Goal: Task Accomplishment & Management: Use online tool/utility

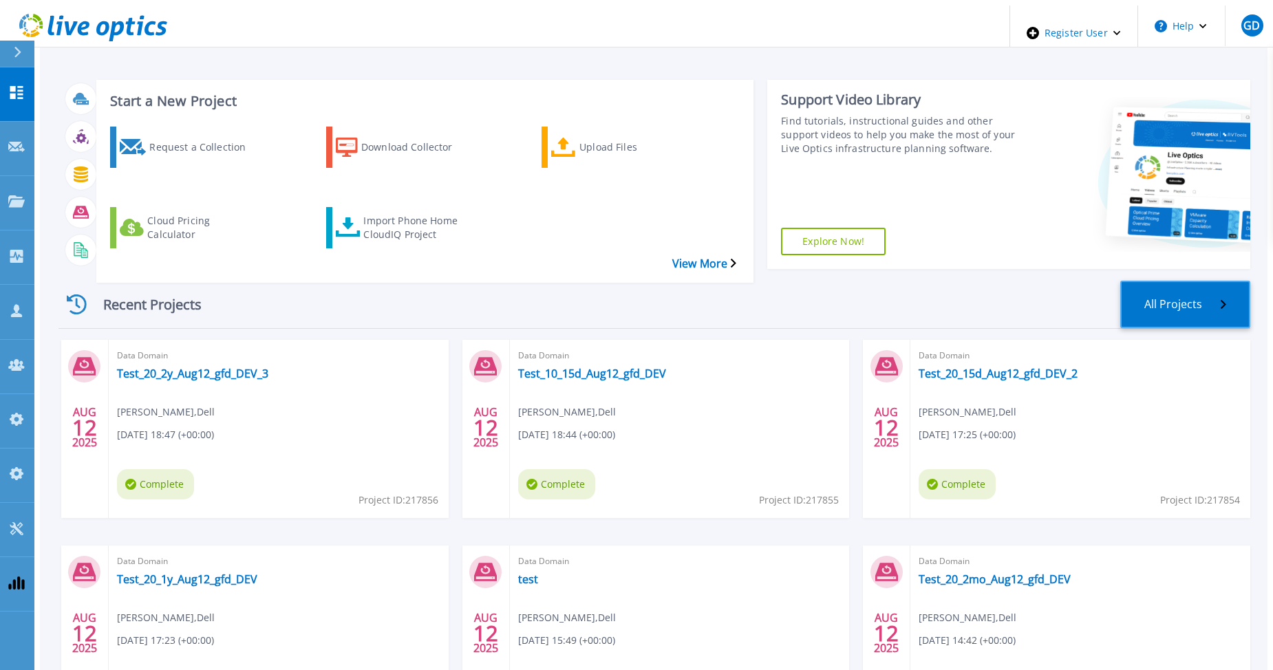
click at [1215, 281] on link "All Projects" at bounding box center [1186, 304] width 130 height 47
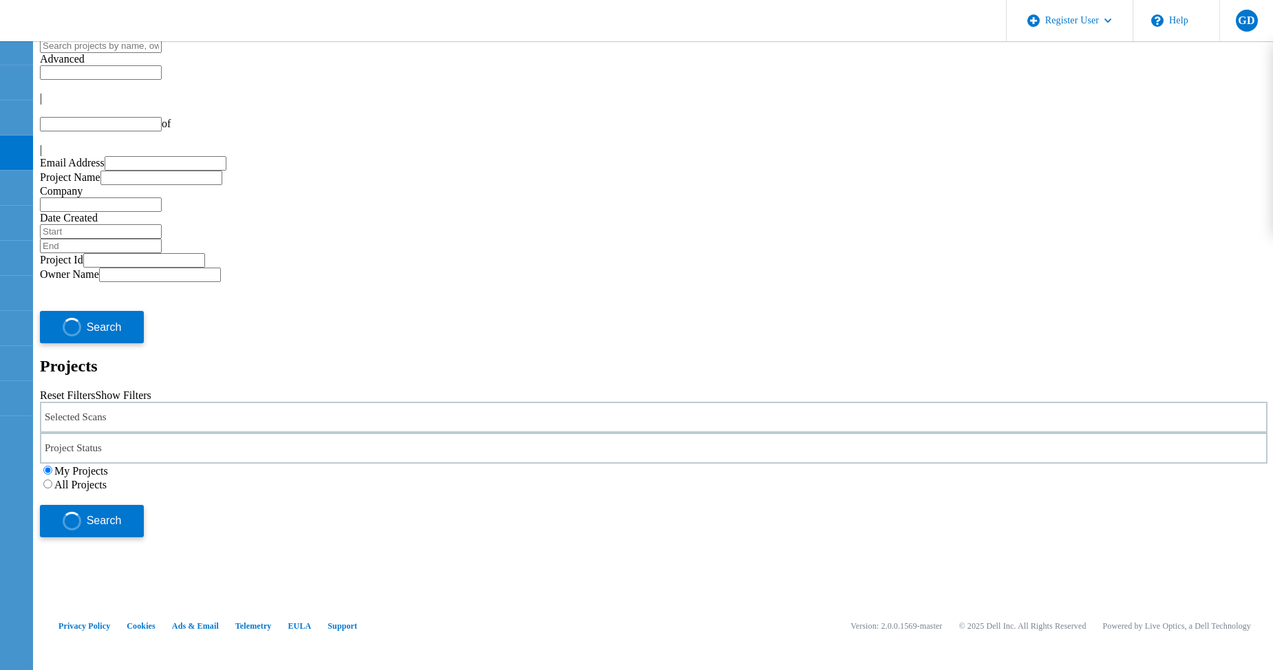
type input "1"
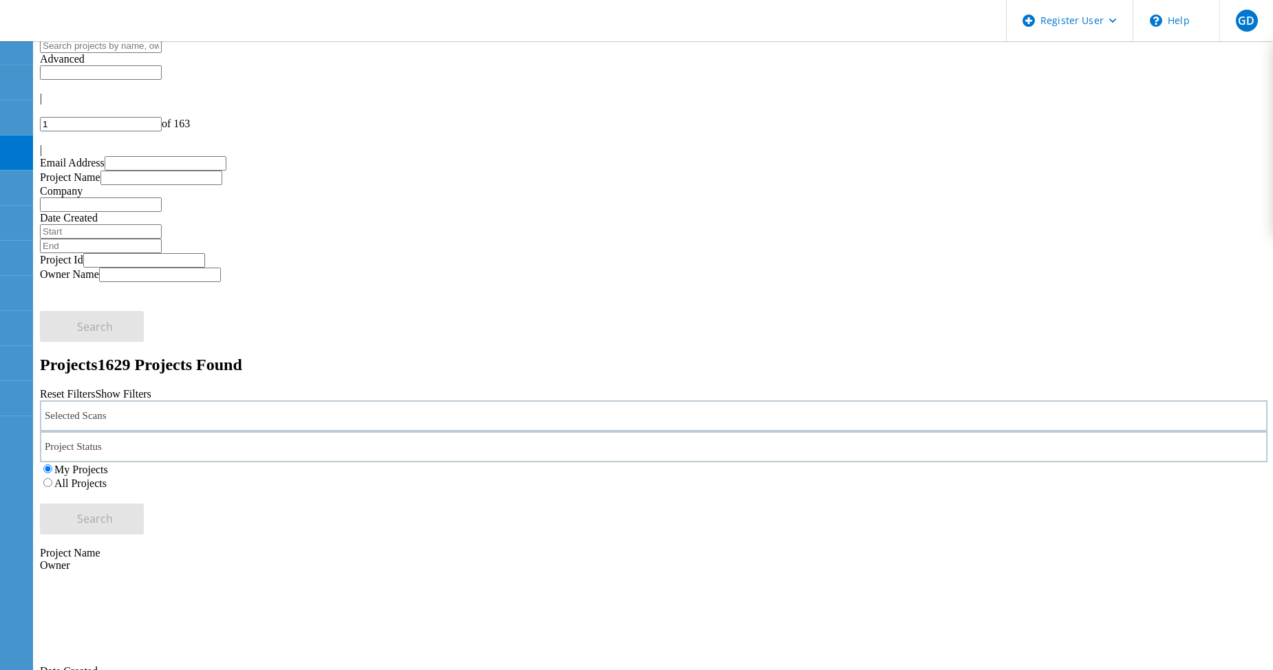
click at [107, 478] on label "All Projects" at bounding box center [80, 484] width 52 height 12
click at [52, 478] on input "All Projects" at bounding box center [47, 482] width 9 height 9
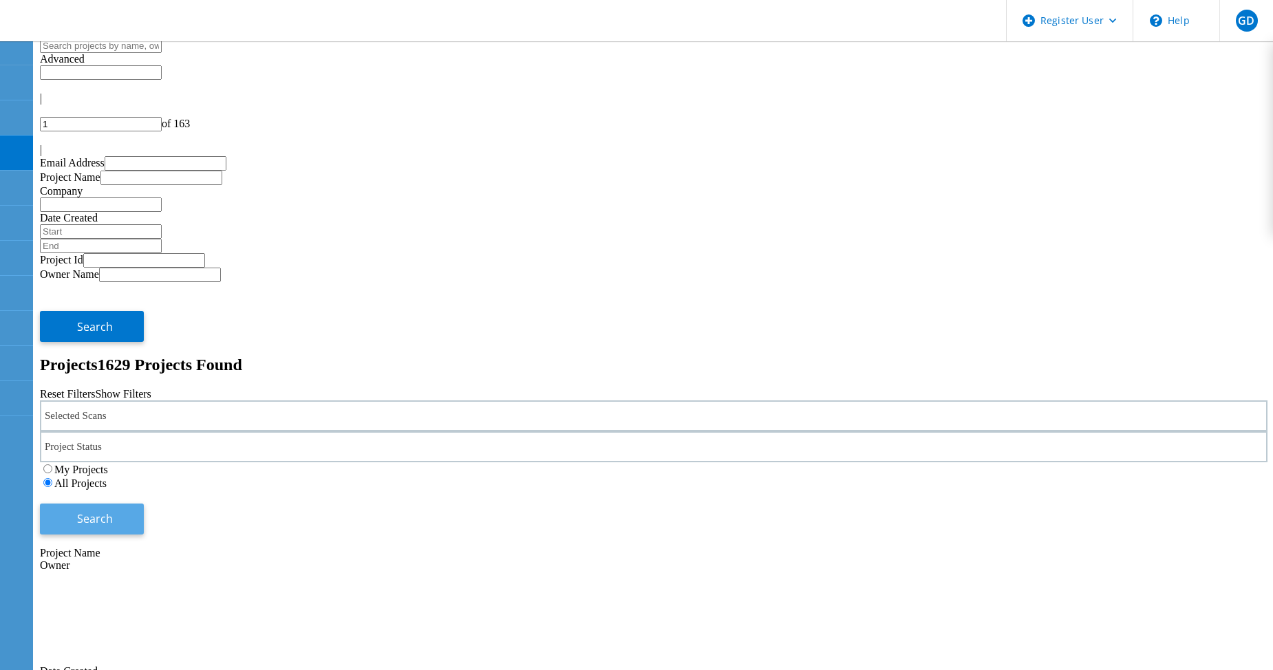
click at [113, 511] on span "Search" at bounding box center [95, 518] width 36 height 15
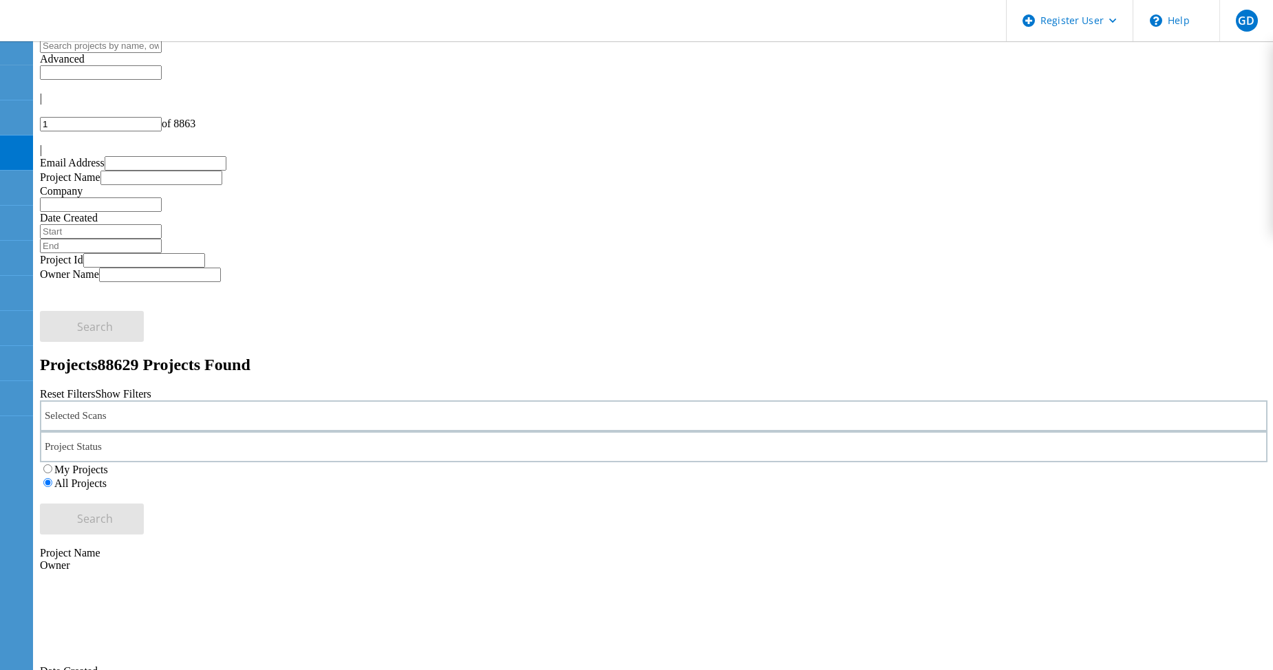
click at [121, 401] on div "Selected Scans" at bounding box center [654, 416] width 1228 height 31
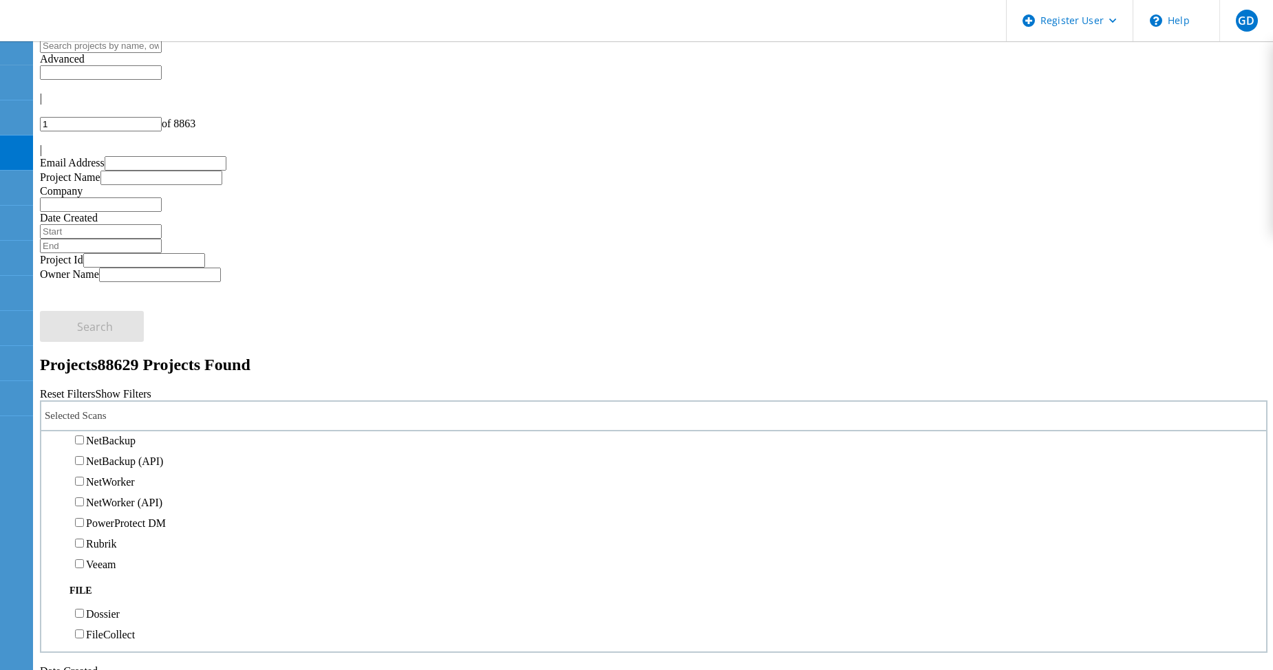
scroll to position [826, 0]
click at [108, 394] on label "Data Domain" at bounding box center [115, 400] width 59 height 12
click at [84, 394] on input "Data Domain" at bounding box center [79, 398] width 9 height 9
click at [947, 463] on div "My Projects All Projects" at bounding box center [654, 477] width 1228 height 28
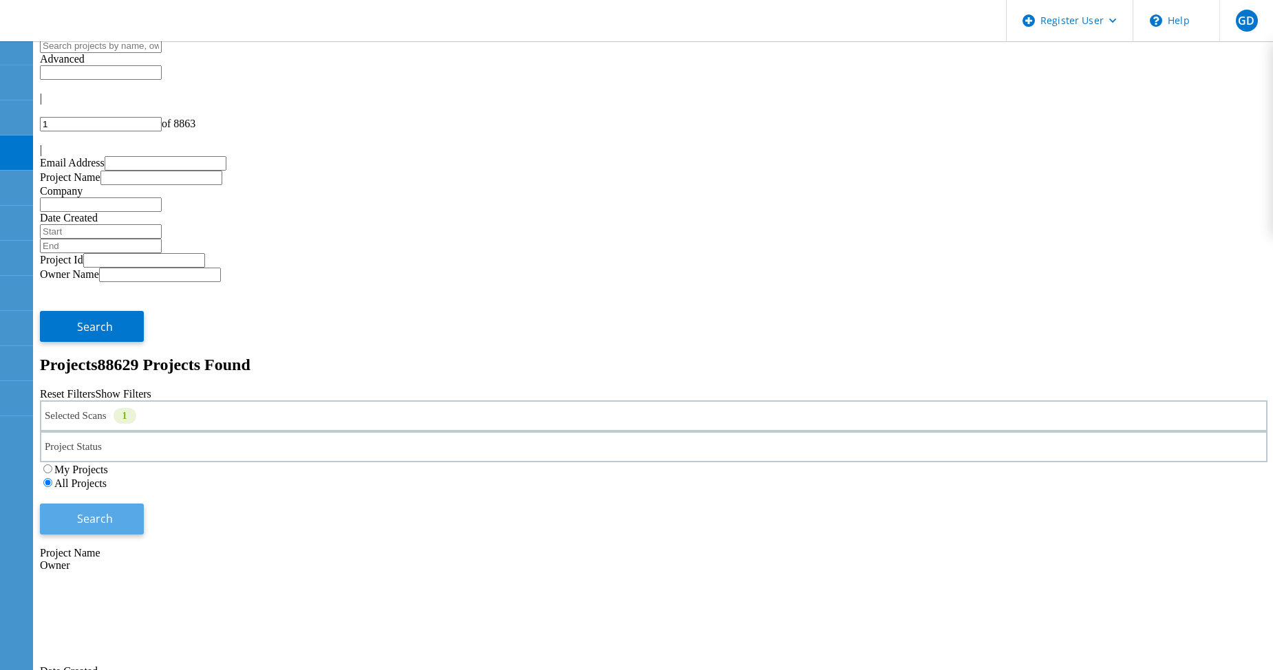
click at [144, 504] on button "Search" at bounding box center [92, 519] width 104 height 31
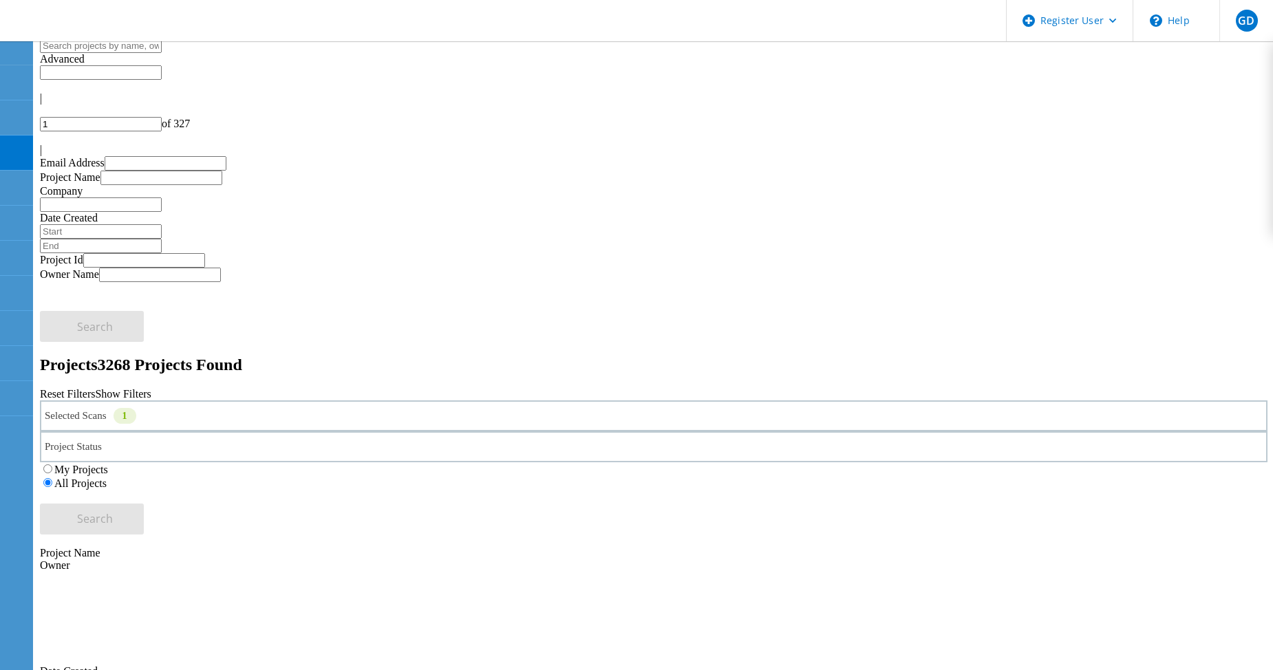
drag, startPoint x: 302, startPoint y: 275, endPoint x: 151, endPoint y: 274, distance: 150.7
copy link "Test_20_2y_Aug12_gfd_DEV_3"
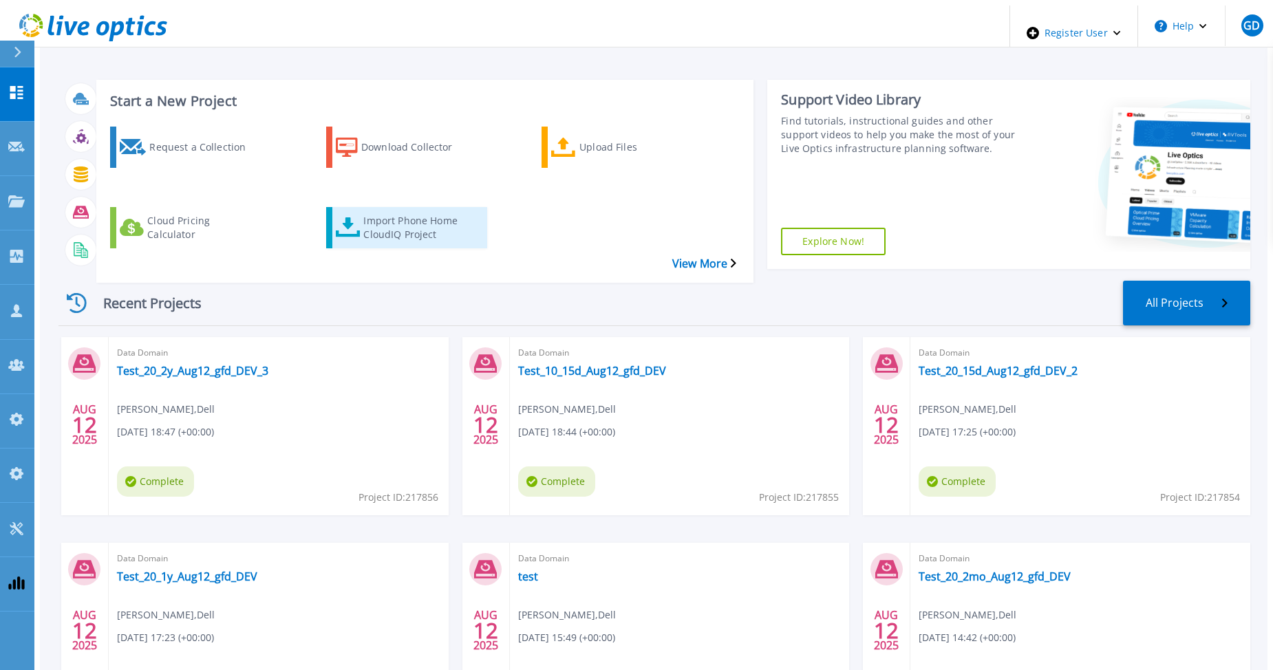
click at [378, 211] on div "Import Phone Home CloudIQ Project" at bounding box center [418, 228] width 110 height 34
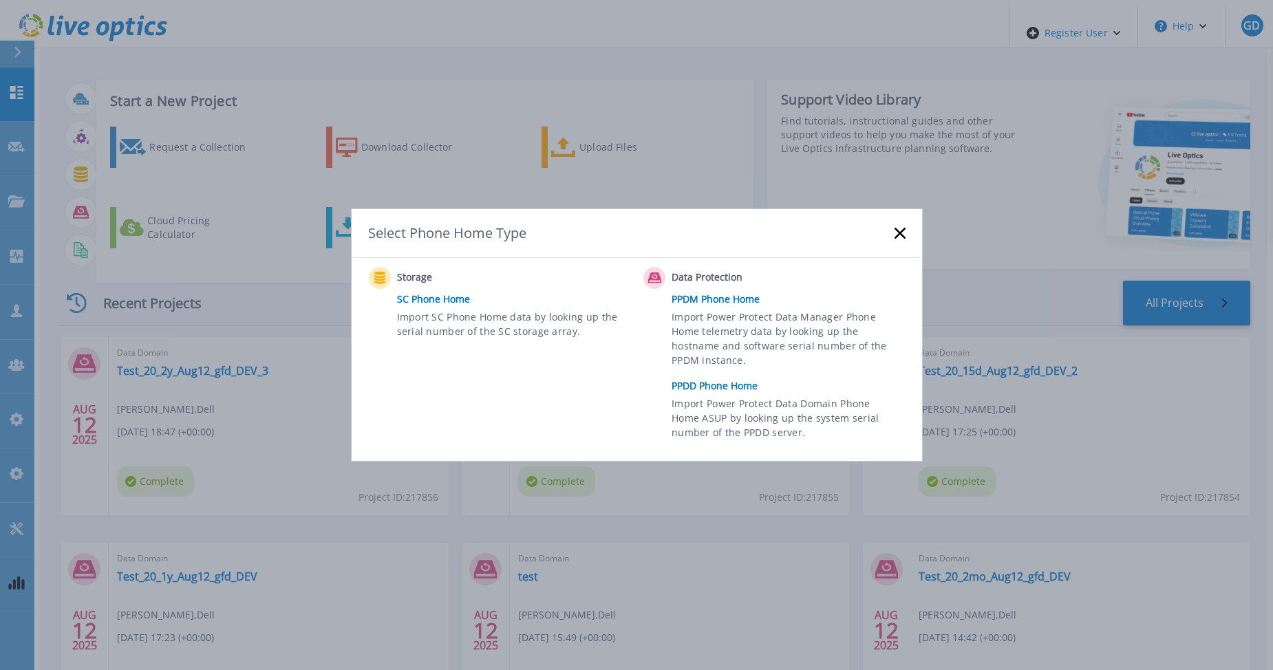
click at [697, 388] on link "PPDD Phone Home" at bounding box center [792, 386] width 240 height 21
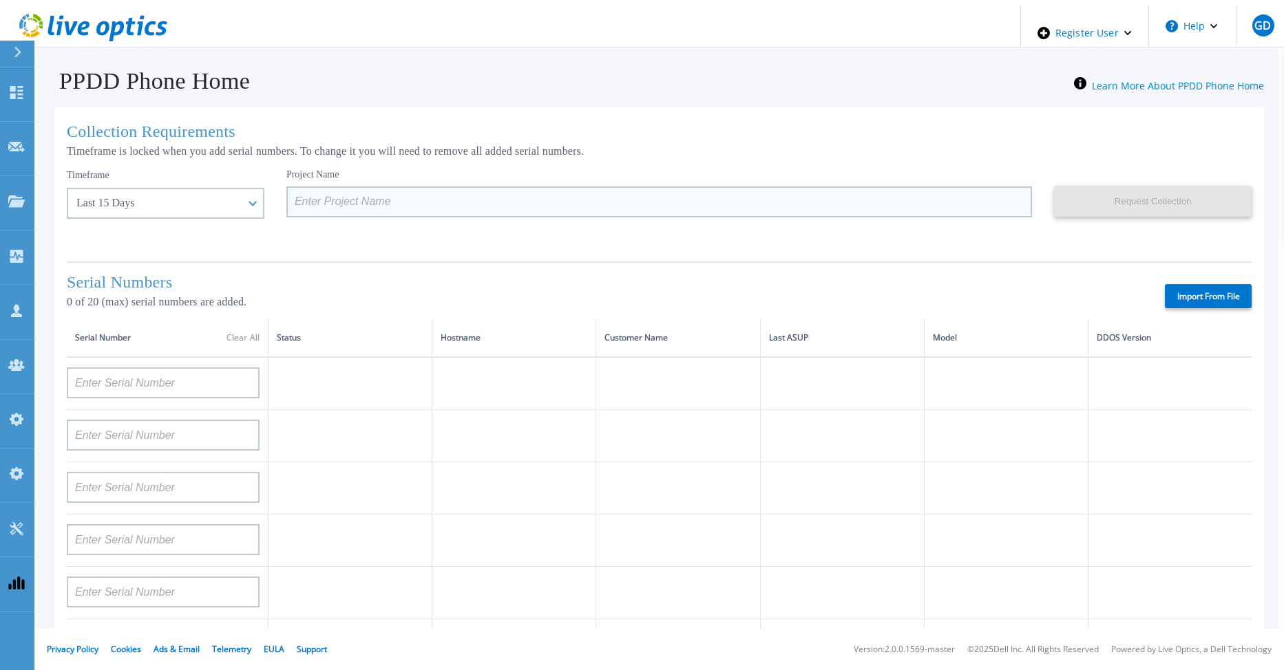
click at [297, 202] on input at bounding box center [658, 202] width 745 height 31
paste input "Test_20_2y_Aug12_gfd_DEV_3"
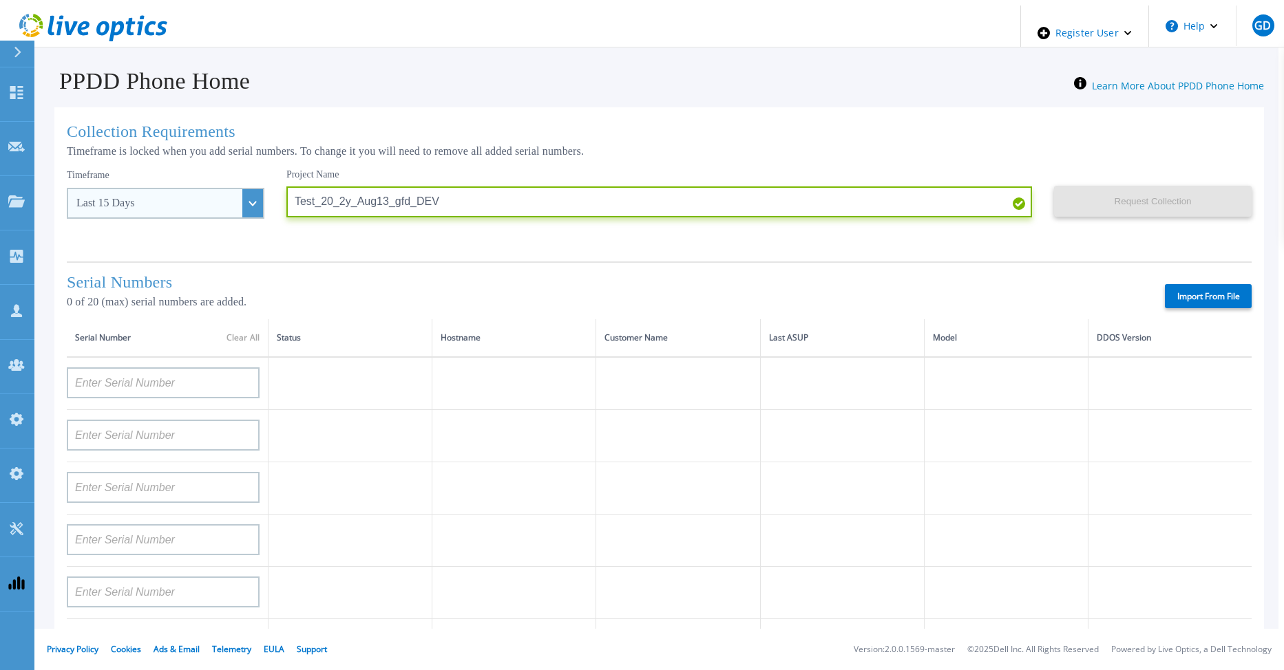
type input "Test_20_2y_Aug13_gfd_DEV"
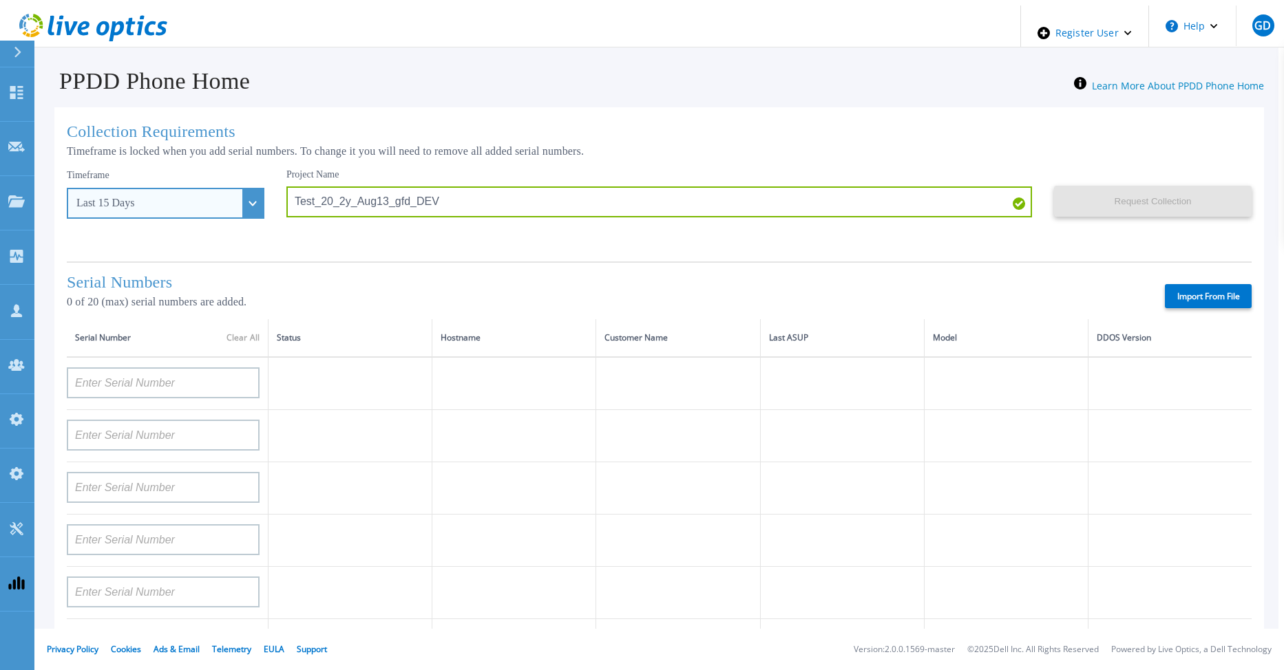
click at [229, 197] on div "Last 15 Days" at bounding box center [166, 203] width 198 height 31
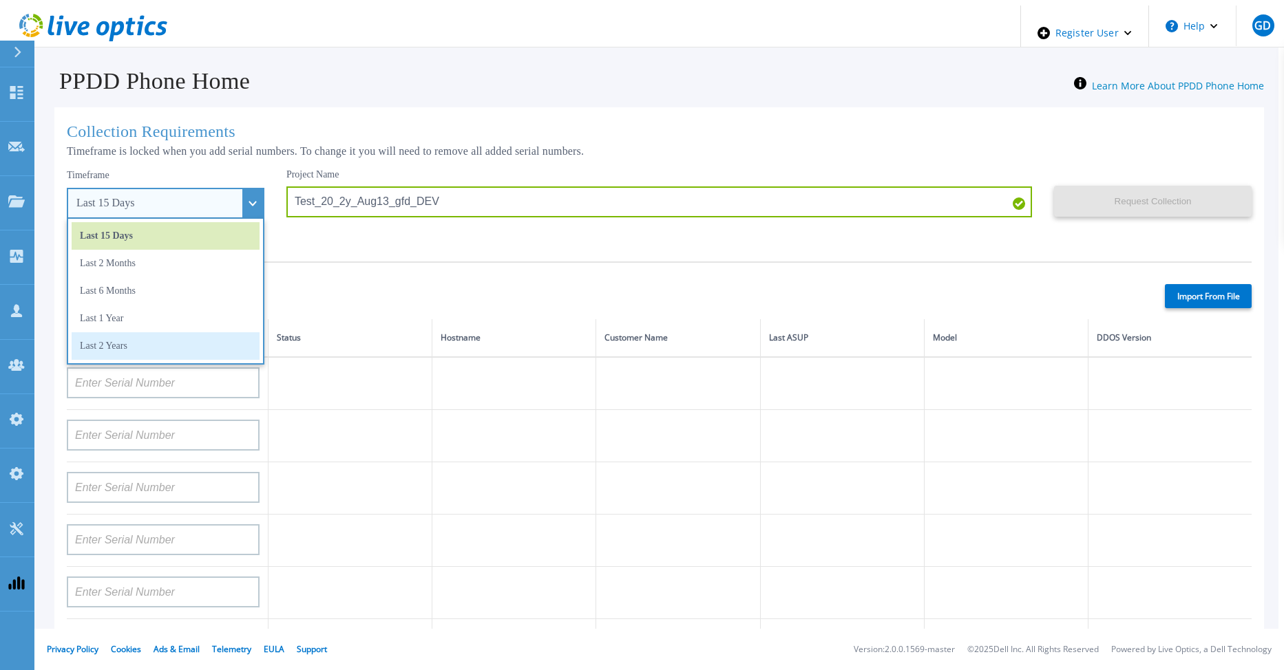
click at [156, 336] on li "Last 2 Years" at bounding box center [166, 346] width 188 height 28
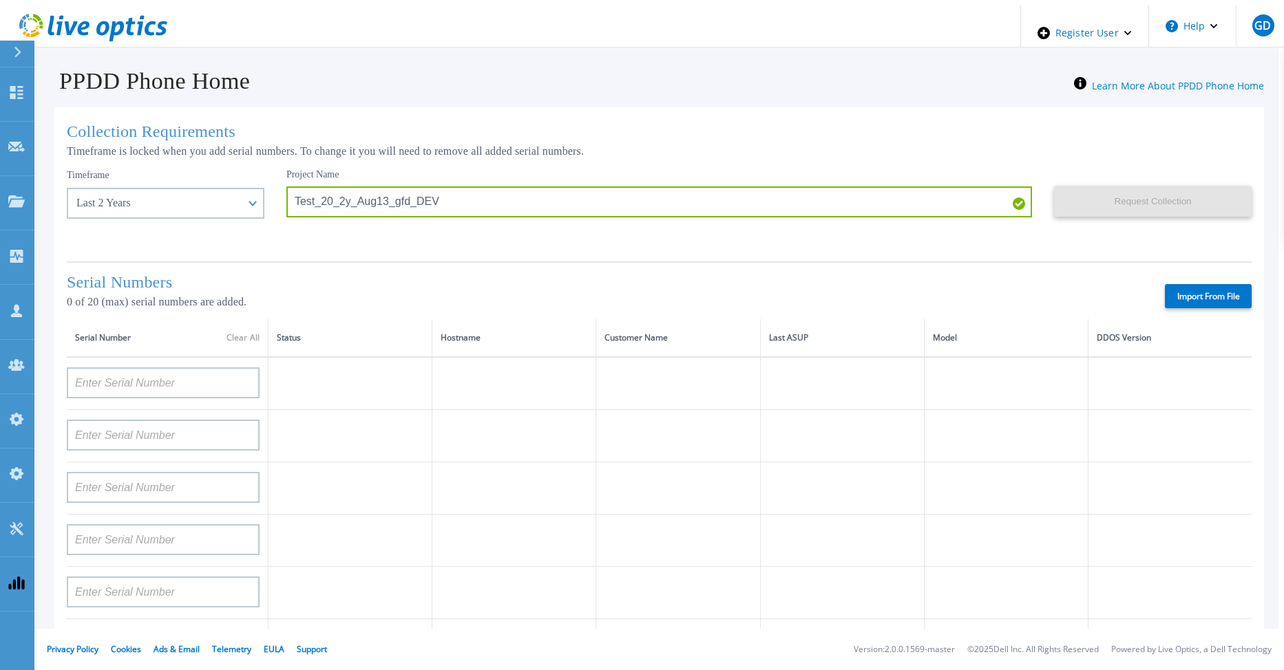
click at [1203, 293] on label "Import From File" at bounding box center [1208, 296] width 87 height 24
click at [0, 0] on input "Import From File" at bounding box center [0, 0] width 0 height 0
type input "APM00212517749"
type input "APM00181610916"
type input "APM00212610954"
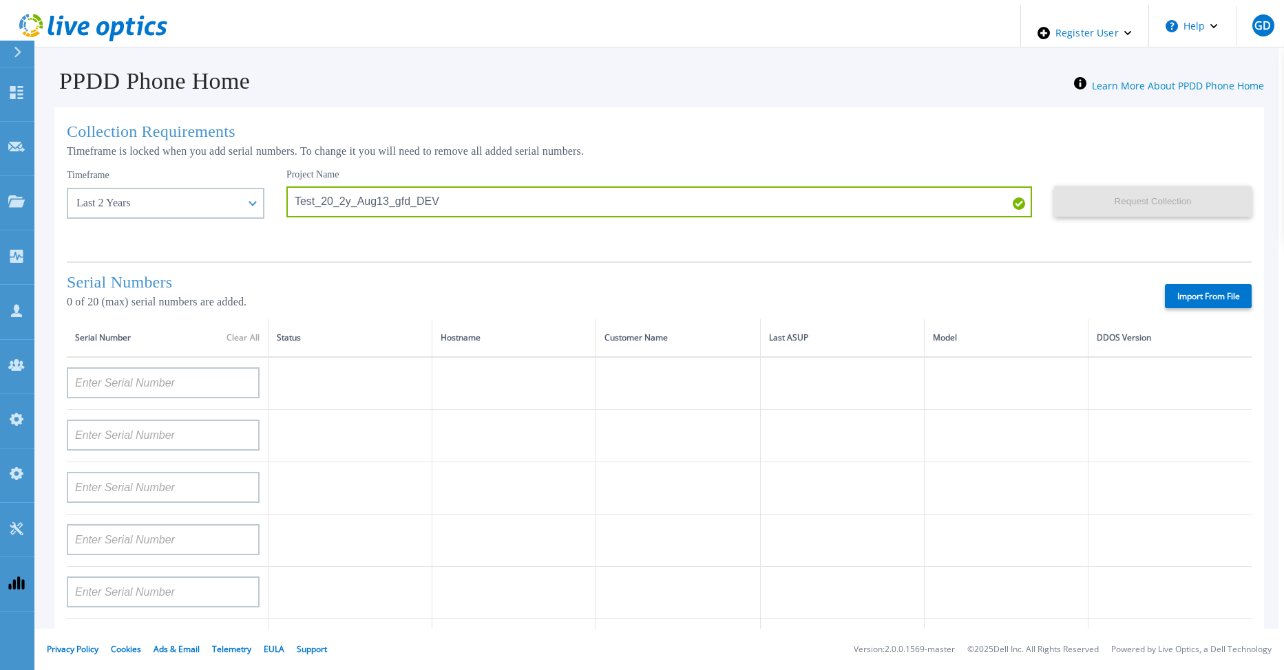
type input "APM00192901991"
type input "DE600213145187"
type input "CKM01210406364"
type input "AUDVMK7W3NDDSP"
type input "APM00174422347"
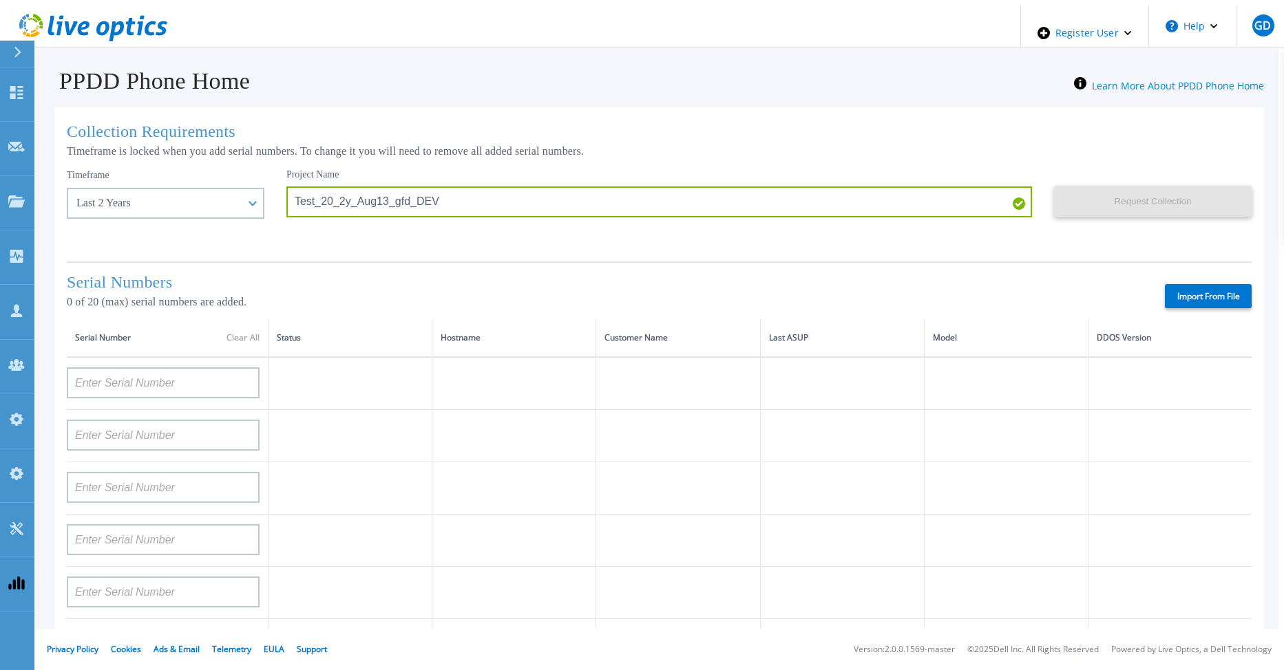
type input "APM00171414746"
type input "APM00222128522"
type input "APM00200337213"
type input "APM00160405864"
type input "APM00201200598"
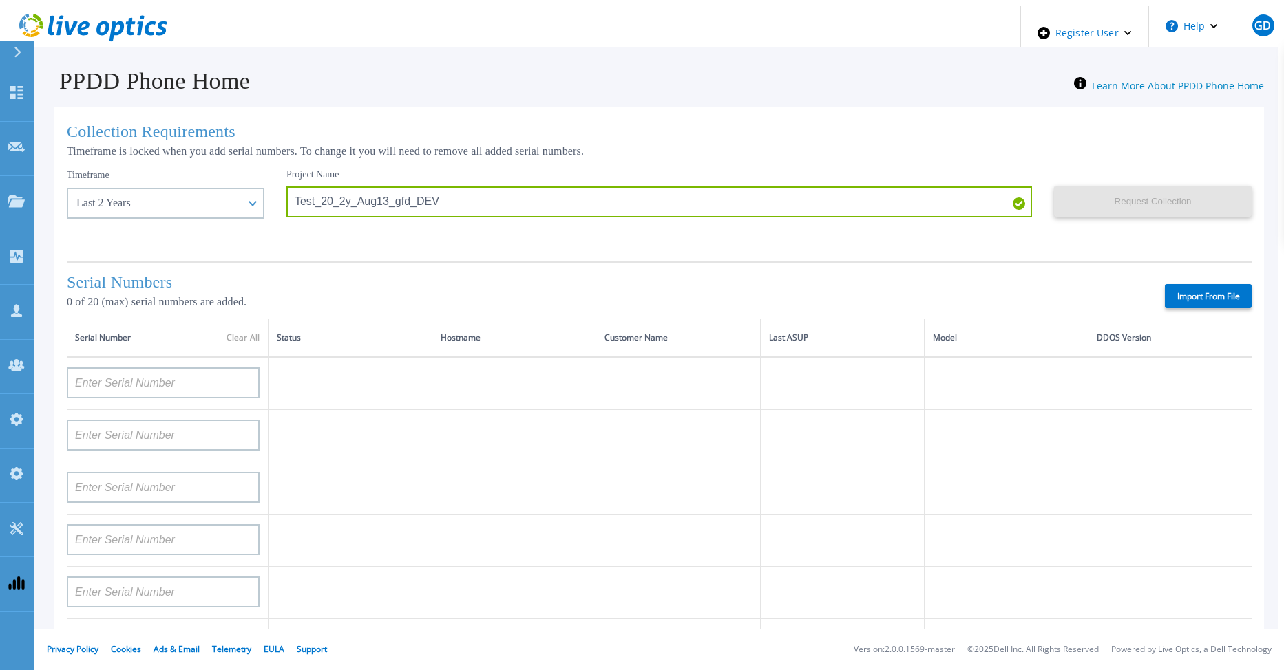
type input "APM00172914280"
type input "APM00212721945"
type input "CKM01203620338"
type input "CKM01214706127"
type input "FLA95144400037"
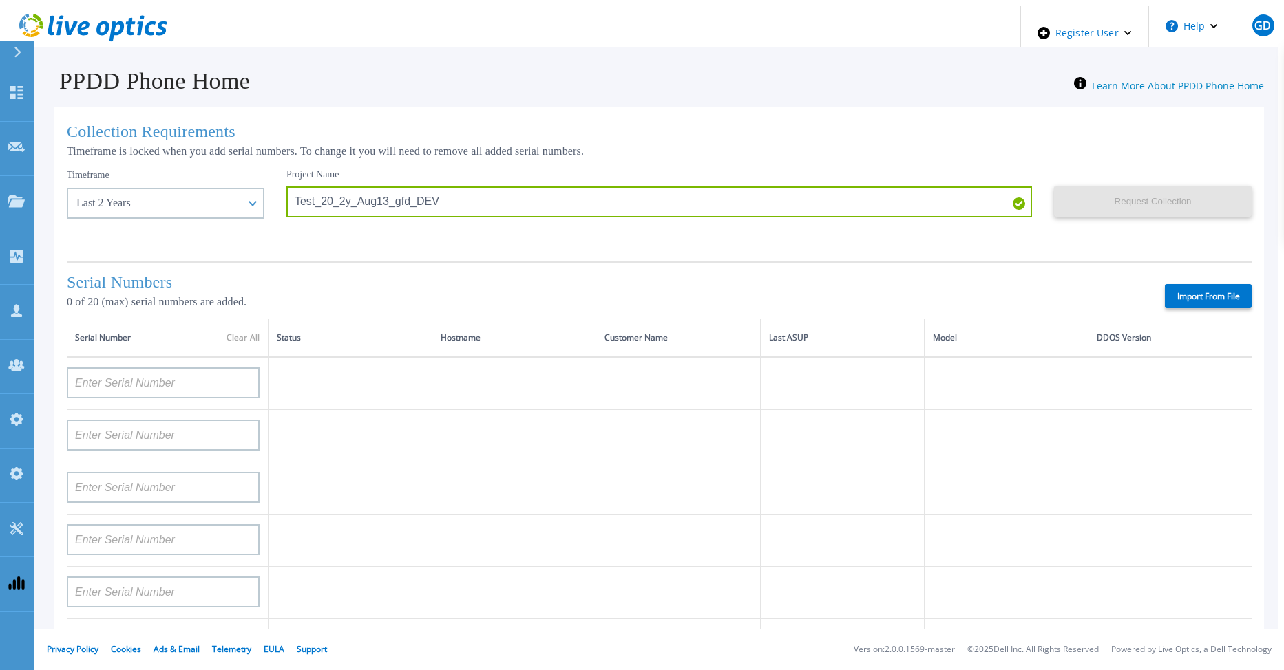
type input "AUDVNWBR6EDS91"
type input "APM00182109758"
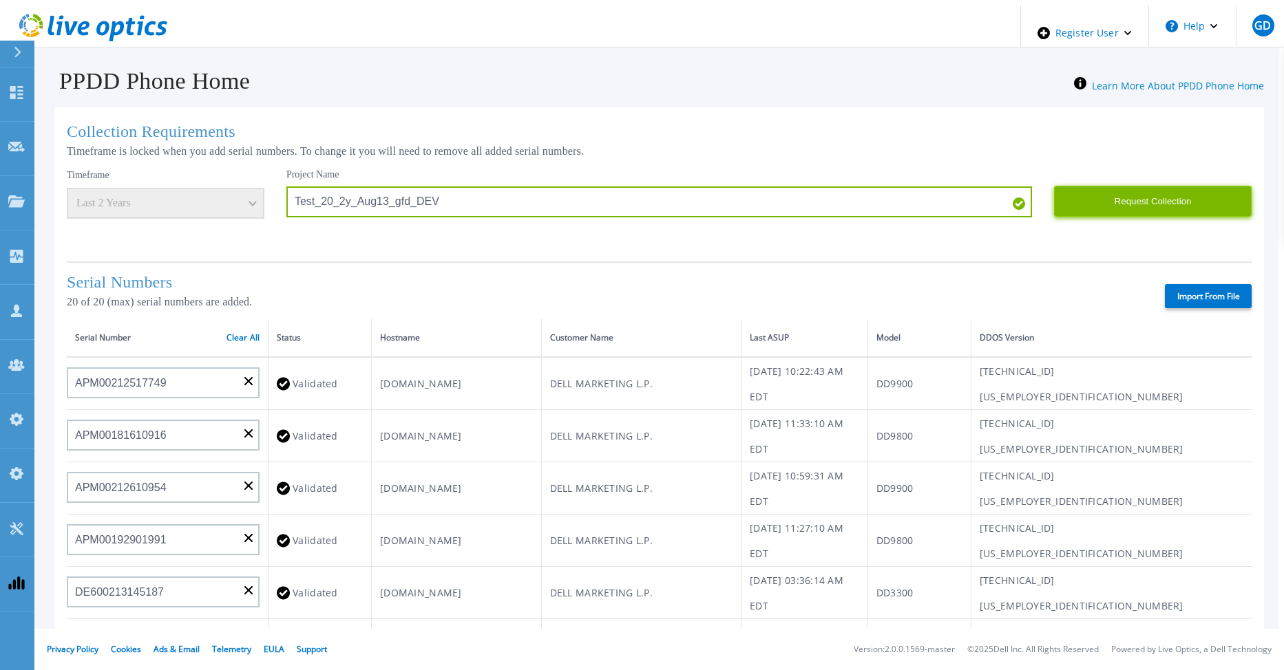
click at [1135, 198] on button "Request Collection" at bounding box center [1153, 201] width 198 height 31
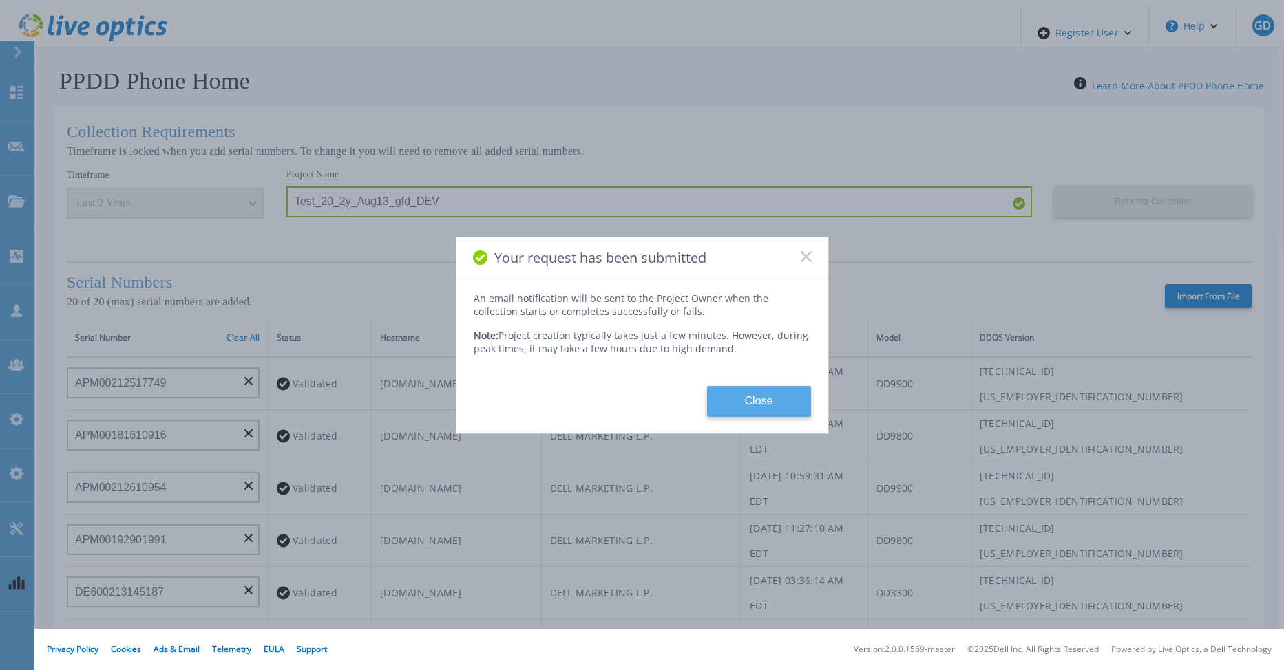
click at [753, 398] on button "Close" at bounding box center [759, 401] width 104 height 31
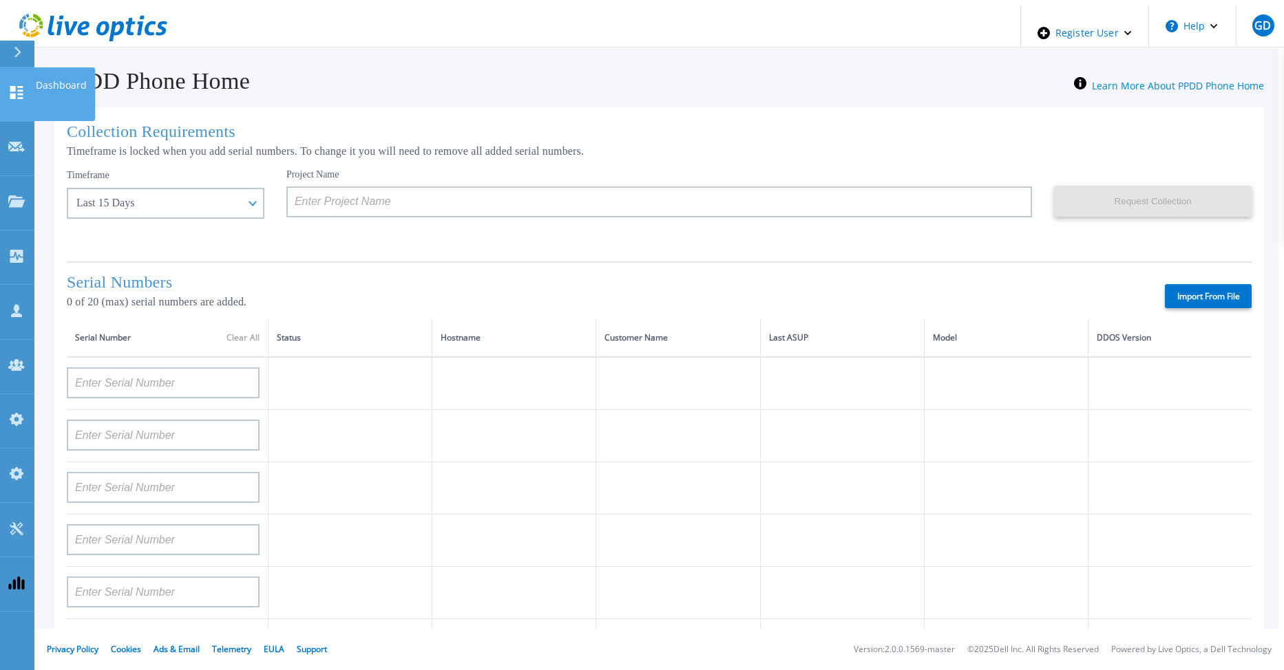
click at [21, 87] on icon at bounding box center [16, 92] width 13 height 13
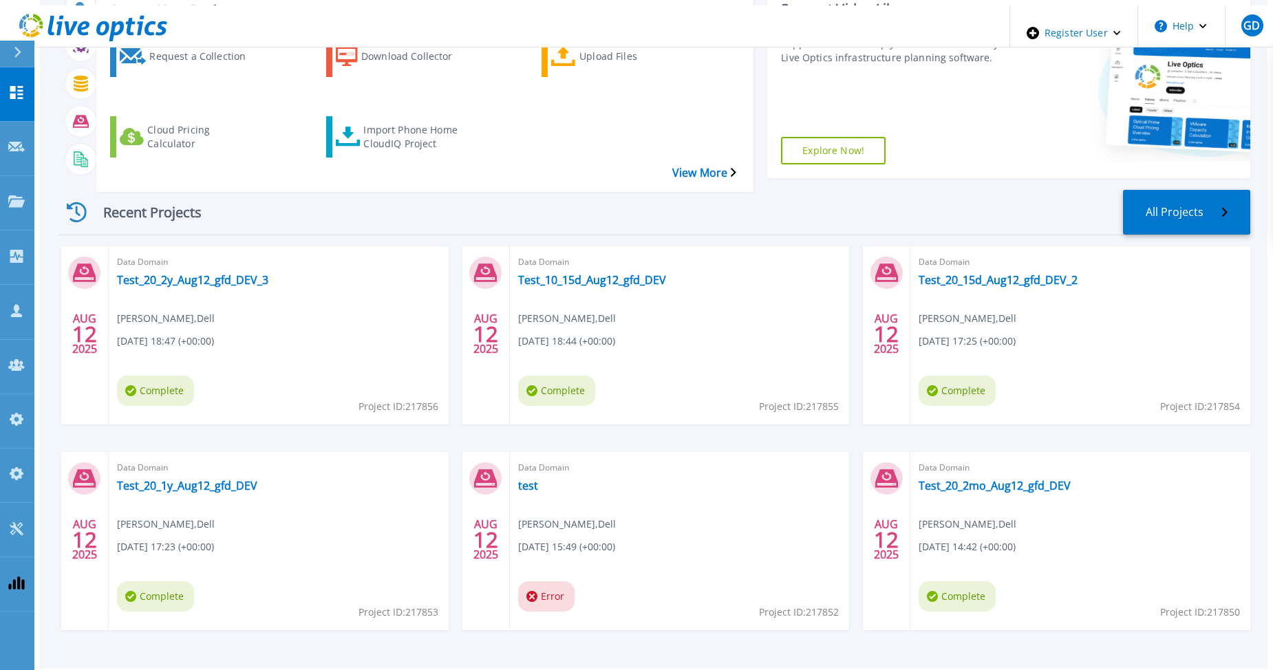
scroll to position [92, 0]
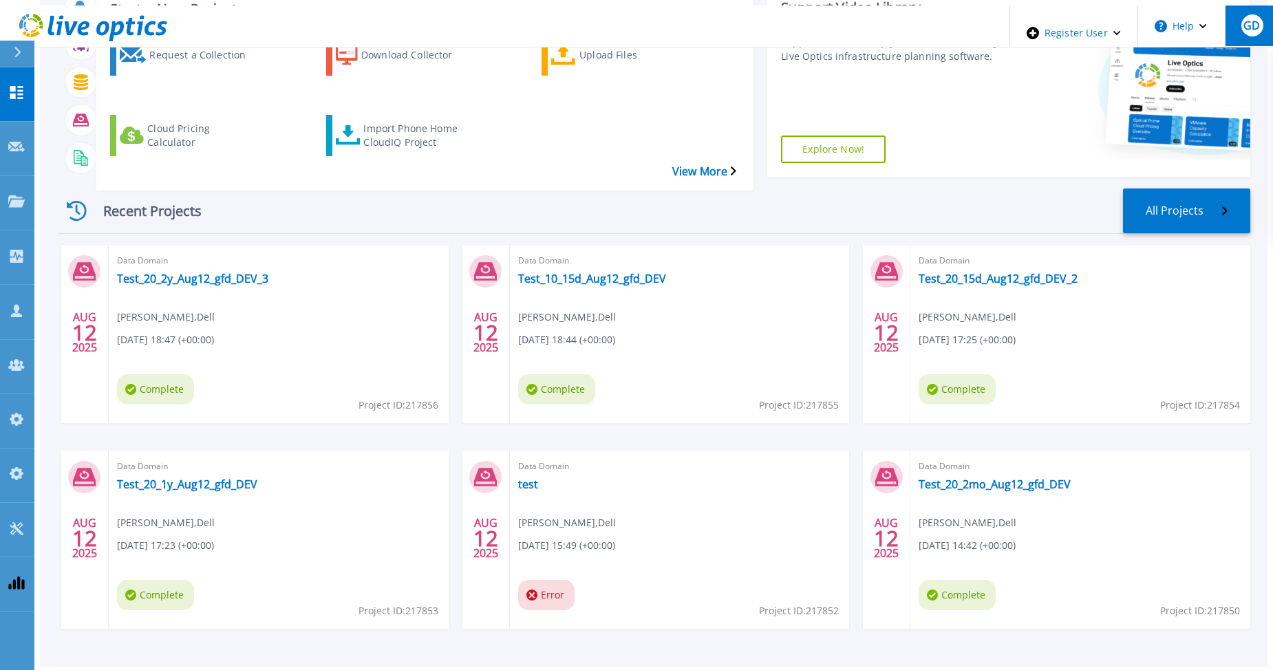
click at [1242, 31] on div "GD" at bounding box center [1253, 25] width 22 height 22
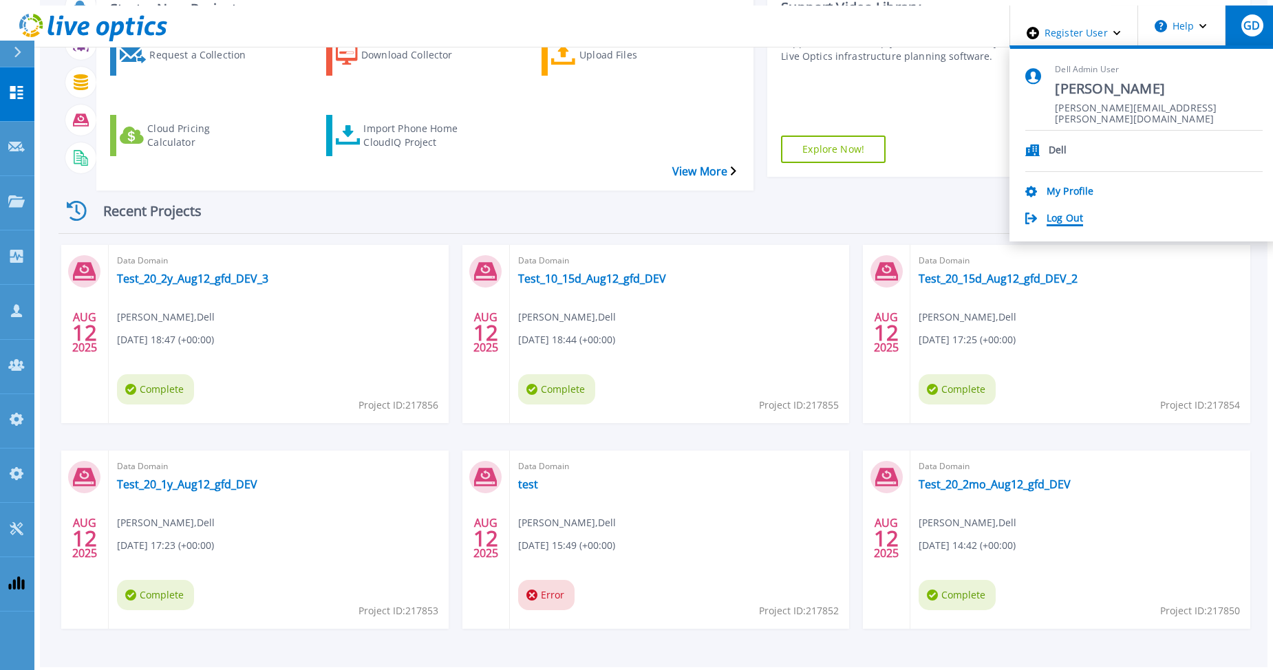
click at [1074, 213] on link "Log Out" at bounding box center [1065, 219] width 36 height 13
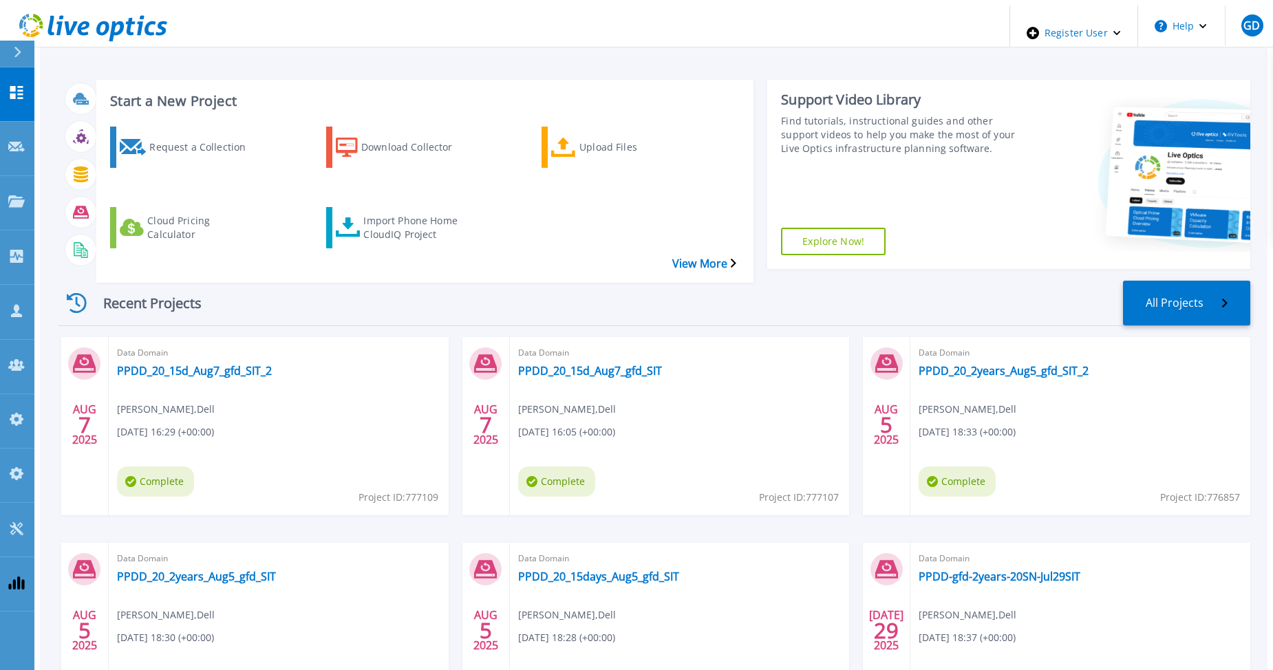
click at [251, 281] on div "Recent Projects All Projects" at bounding box center [655, 303] width 1192 height 45
click at [16, 86] on icon at bounding box center [16, 92] width 17 height 13
